Goal: Task Accomplishment & Management: Use online tool/utility

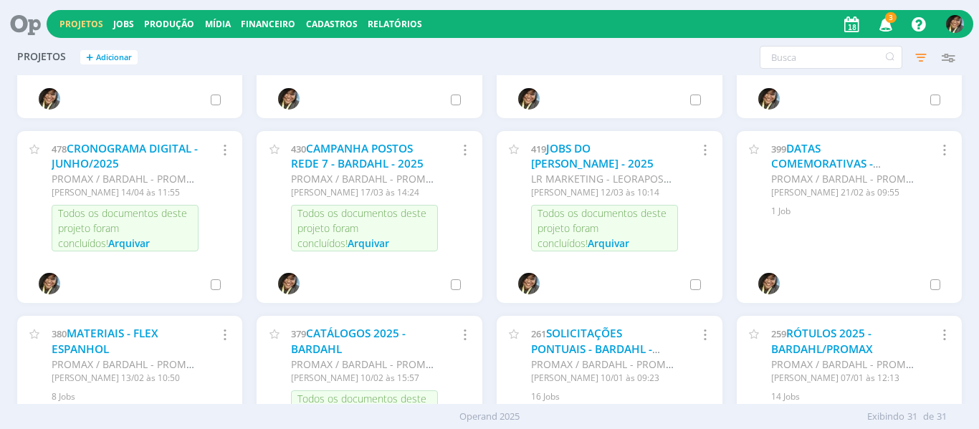
scroll to position [717, 0]
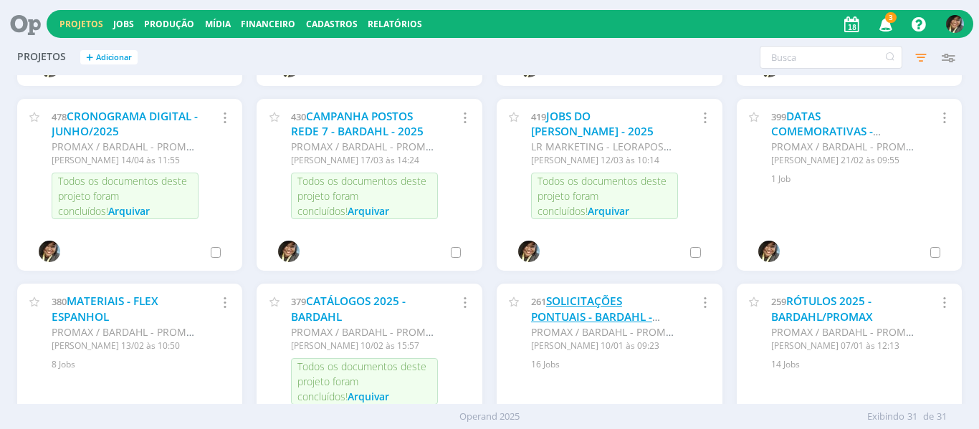
click at [579, 321] on link "SOLICITAÇÕES PONTUAIS - BARDAHL - 2025" at bounding box center [591, 317] width 121 height 46
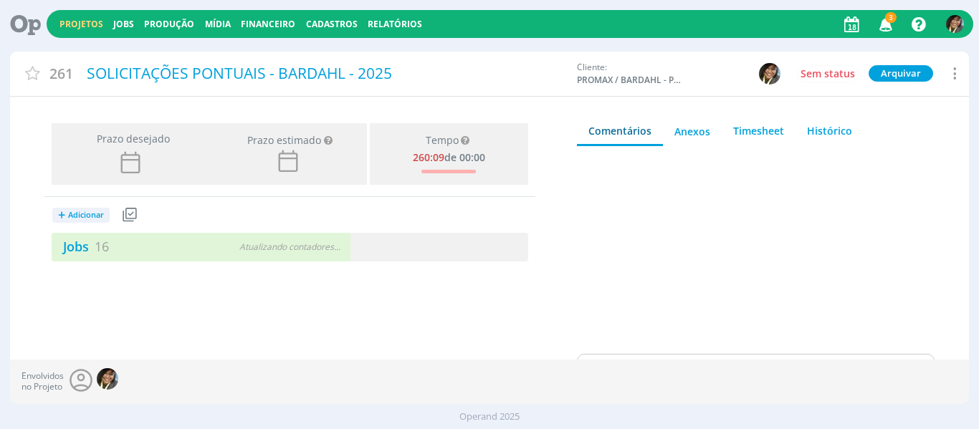
drag, startPoint x: 90, startPoint y: 250, endPoint x: 244, endPoint y: 224, distance: 156.2
click at [90, 249] on link "Jobs 16" at bounding box center [80, 246] width 57 height 17
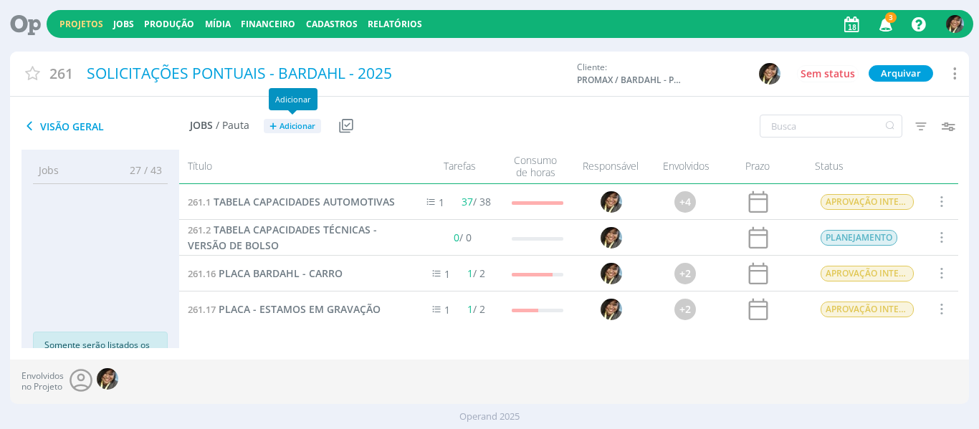
click at [308, 123] on span "Adicionar" at bounding box center [298, 126] width 36 height 9
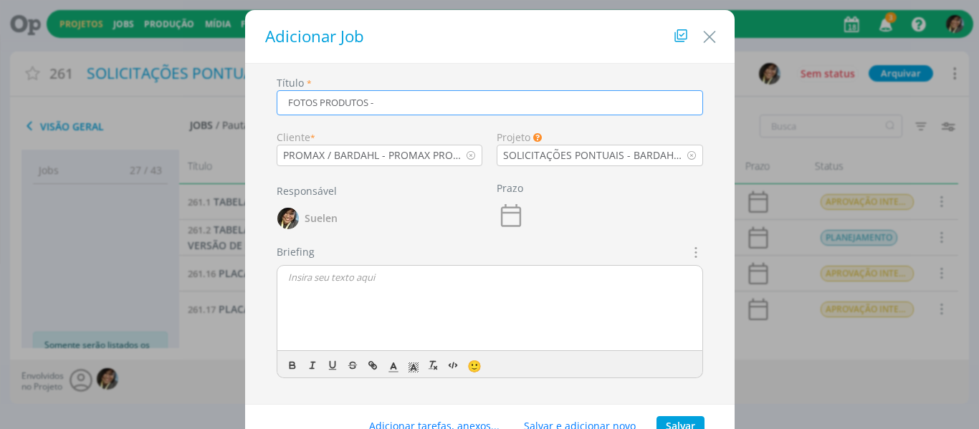
type input "FOTOS PRODUTOS -"
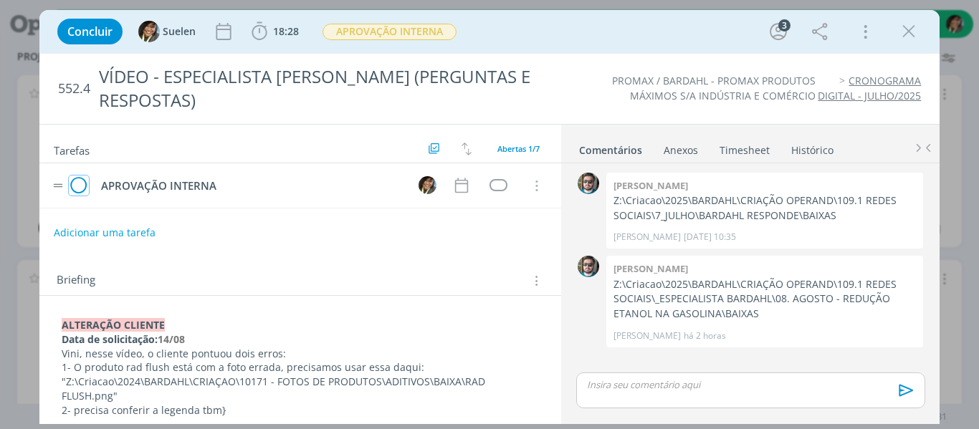
click at [84, 184] on icon "dialog" at bounding box center [79, 187] width 20 height 22
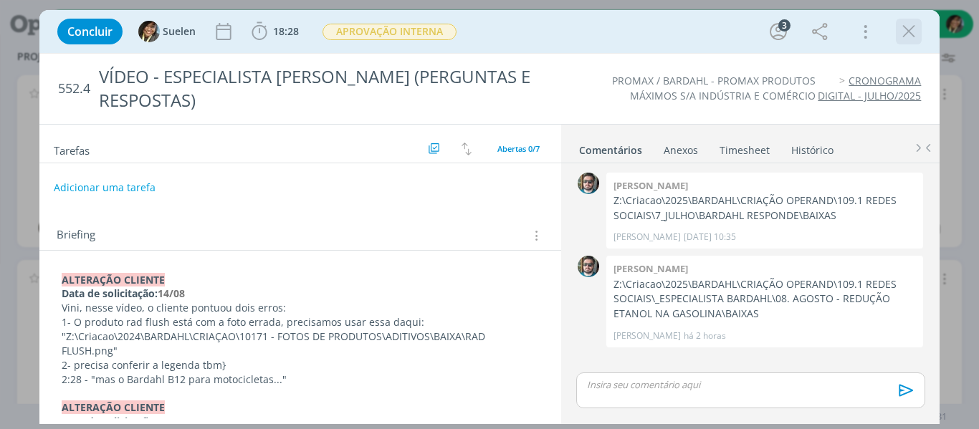
click at [920, 30] on button "dialog" at bounding box center [909, 32] width 22 height 22
